Goal: Navigation & Orientation: Find specific page/section

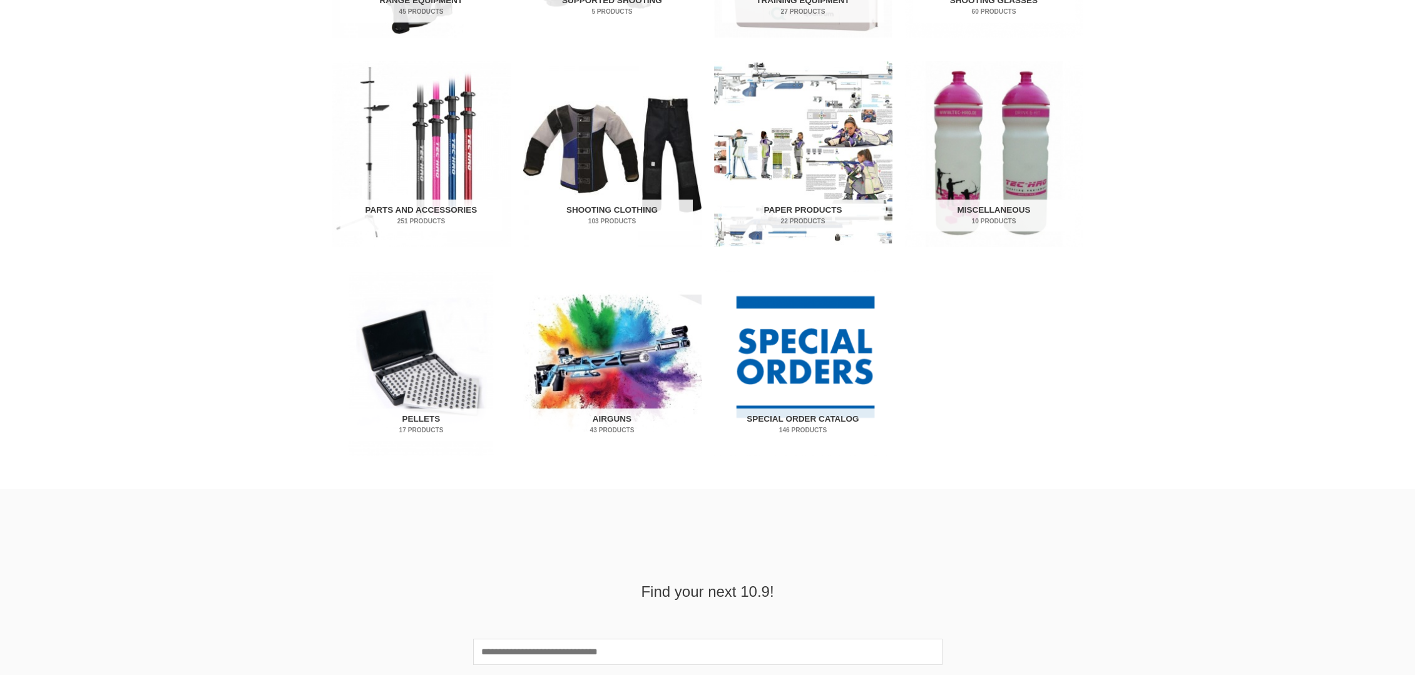
scroll to position [626, 0]
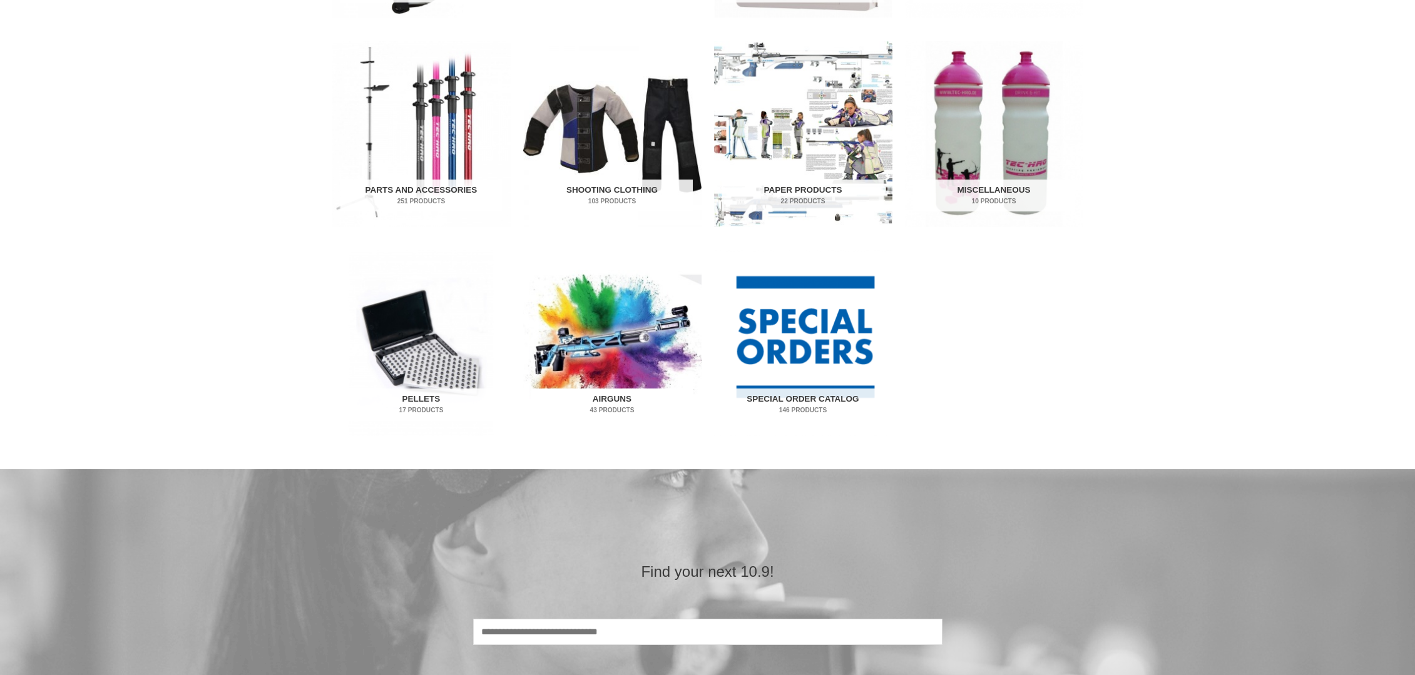
click at [622, 362] on img "Visit product category Airguns" at bounding box center [612, 343] width 178 height 186
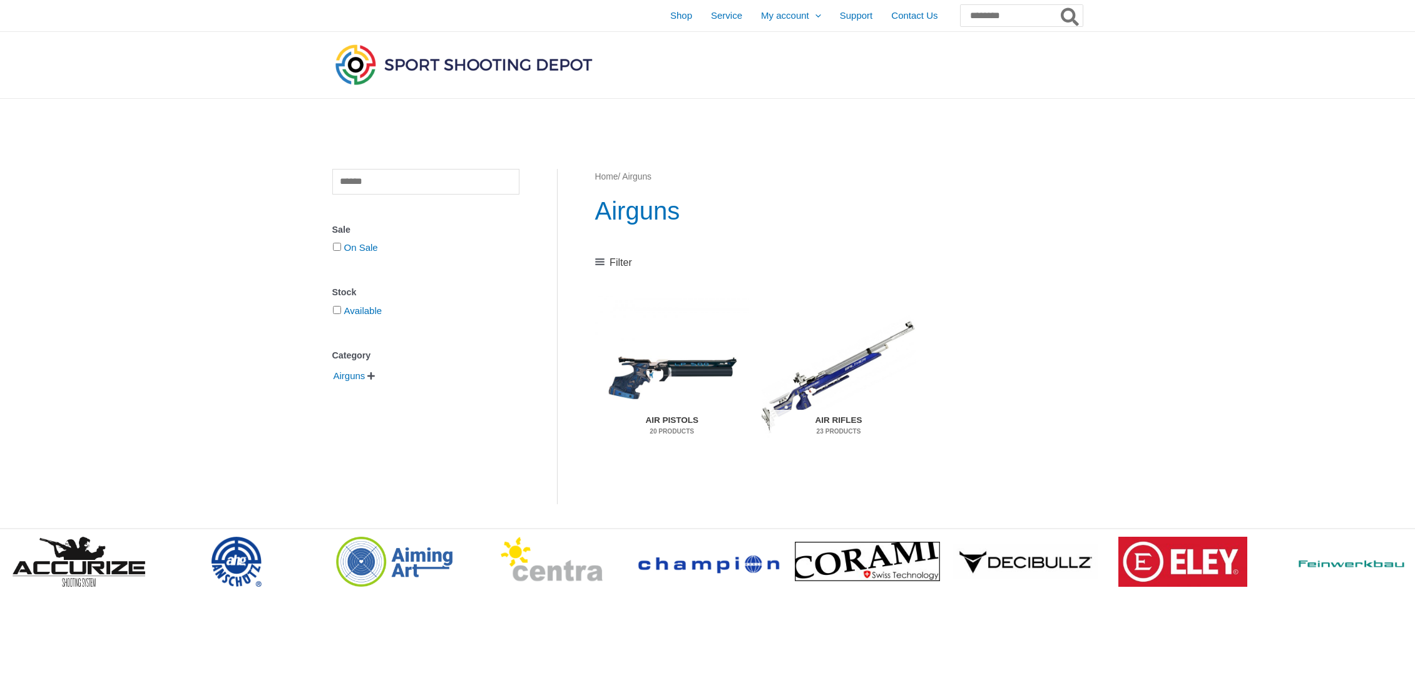
click at [658, 423] on h2 "Air Pistols 20 Products" at bounding box center [671, 426] width 137 height 33
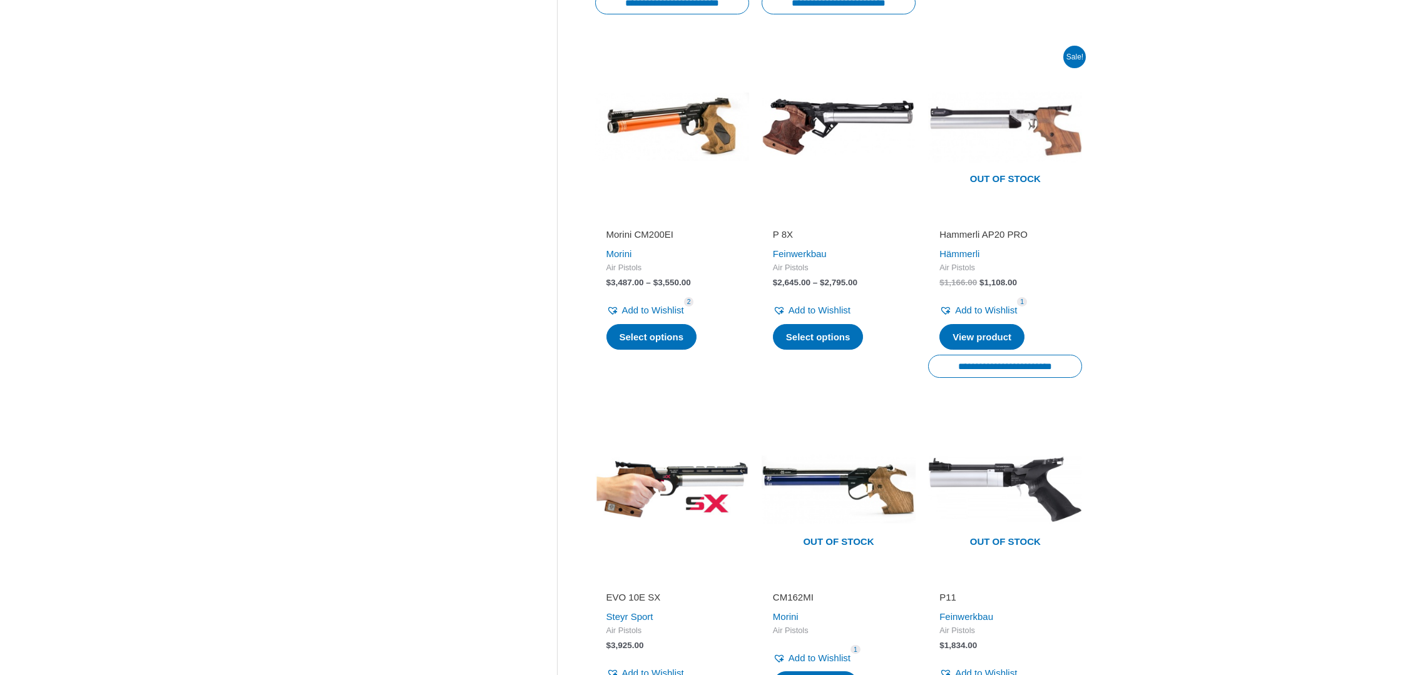
scroll to position [1252, 0]
